Goal: Information Seeking & Learning: Learn about a topic

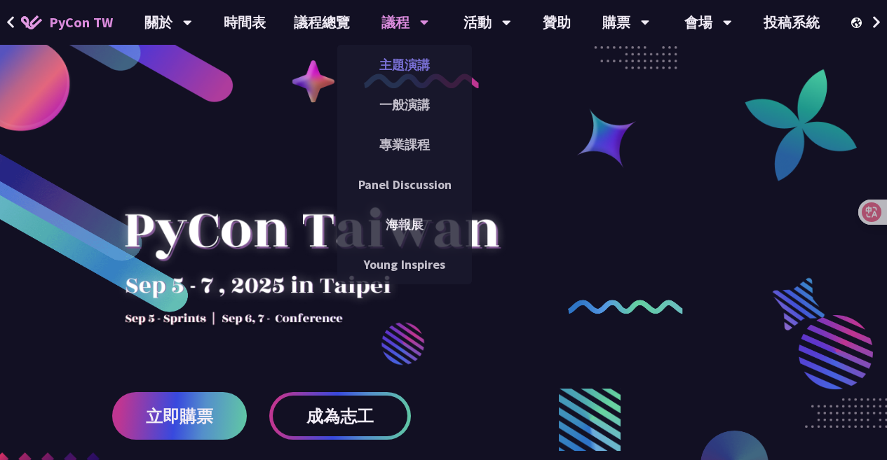
click at [405, 71] on link "主題演講" at bounding box center [404, 64] width 135 height 33
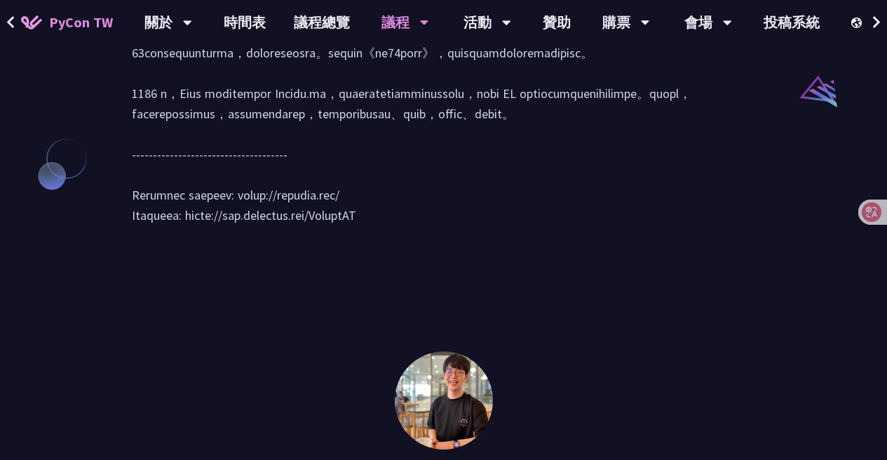
scroll to position [1536, 0]
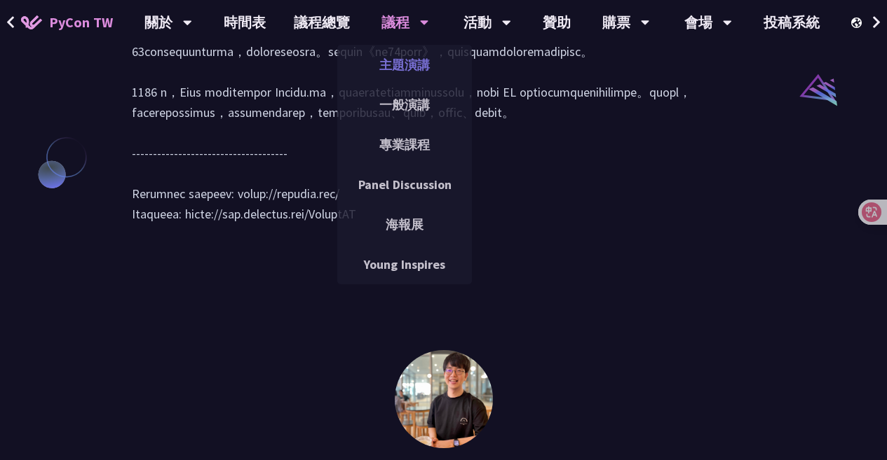
click at [405, 69] on link "主題演講" at bounding box center [404, 64] width 135 height 33
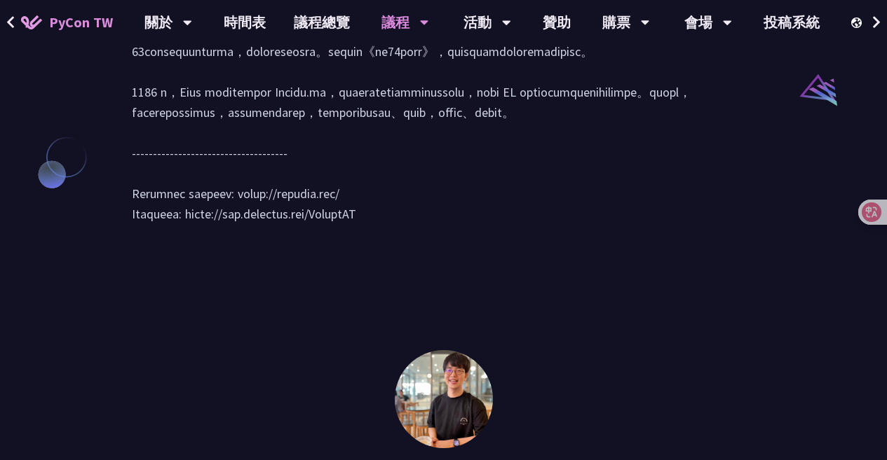
click at [399, 27] on div "議程" at bounding box center [405, 22] width 48 height 45
click at [390, 22] on div "議程" at bounding box center [405, 22] width 48 height 45
click at [421, 24] on icon at bounding box center [424, 23] width 8 height 5
click at [392, 20] on div "議程" at bounding box center [405, 22] width 48 height 45
click at [334, 21] on link "議程總覽" at bounding box center [322, 22] width 84 height 45
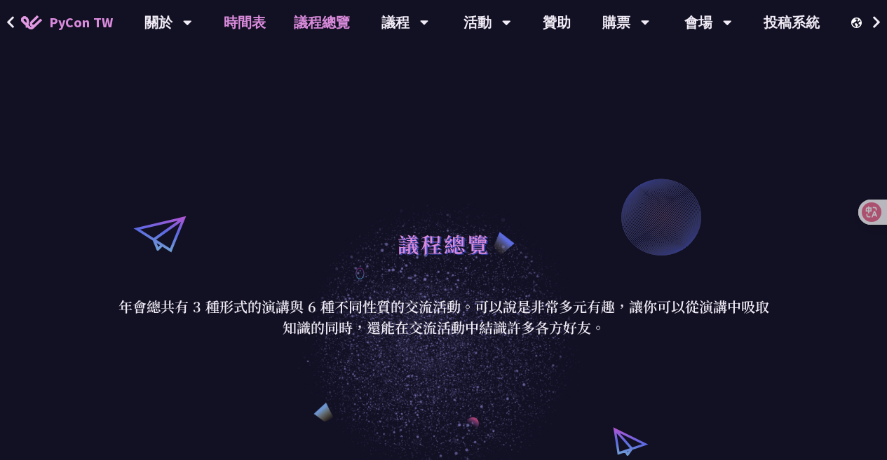
click at [240, 25] on link "時間表" at bounding box center [245, 22] width 70 height 45
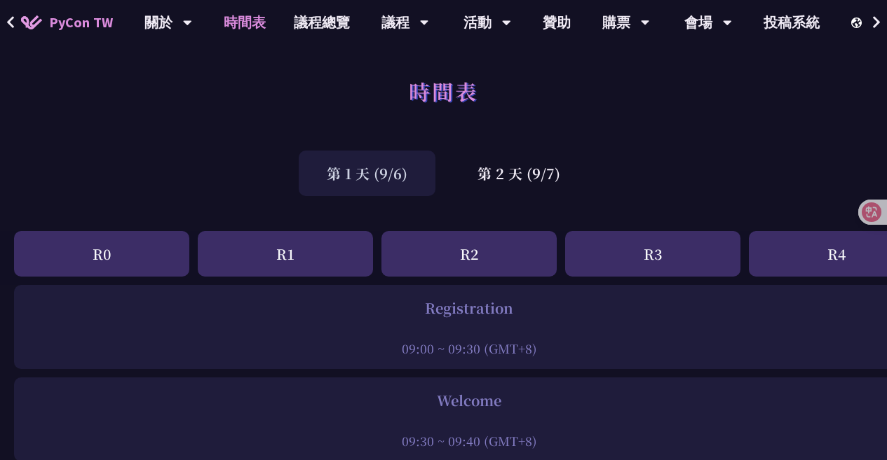
click at [240, 25] on link "時間表" at bounding box center [245, 22] width 70 height 45
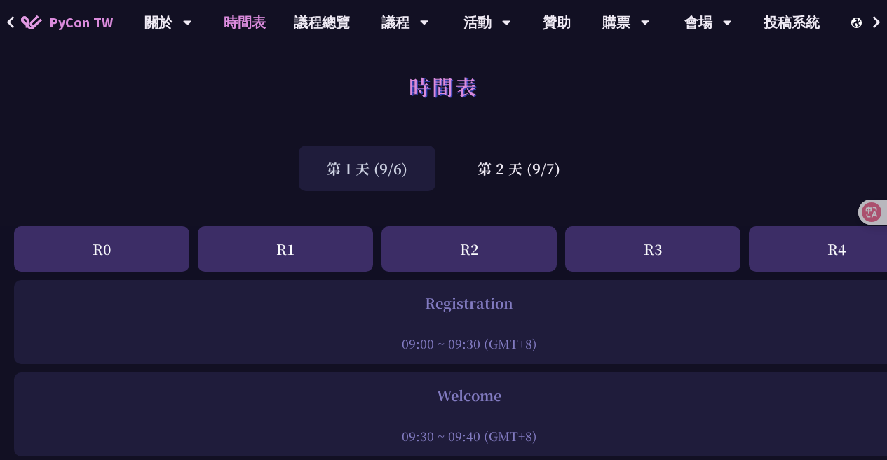
click at [116, 252] on div "R0" at bounding box center [101, 249] width 175 height 46
click at [115, 263] on div "R0" at bounding box center [101, 249] width 175 height 46
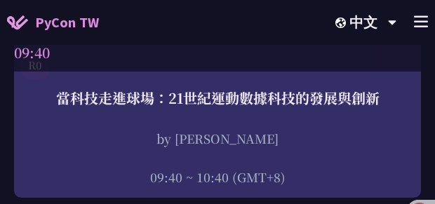
scroll to position [465, 0]
